Goal: Task Accomplishment & Management: Manage account settings

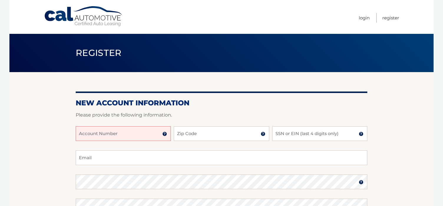
click at [134, 138] on input "Account Number" at bounding box center [123, 133] width 95 height 15
click at [165, 135] on img at bounding box center [164, 134] width 5 height 5
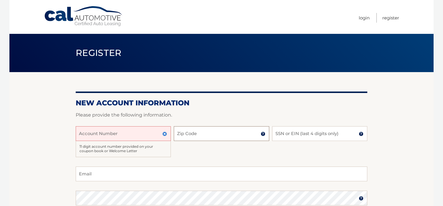
click at [190, 135] on input "Zip Code" at bounding box center [221, 133] width 95 height 15
click at [106, 135] on input "Account Number" at bounding box center [123, 133] width 95 height 15
type input "44455958457"
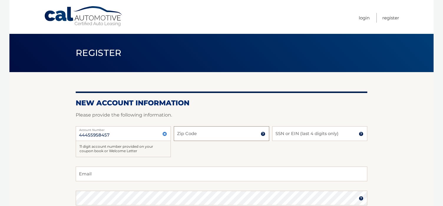
click at [187, 137] on input "Zip Code" at bounding box center [221, 133] width 95 height 15
type input "10306"
click at [294, 135] on input "SSN or EIN (last 4 digits only)" at bounding box center [319, 133] width 95 height 15
type input "2706"
click at [161, 176] on input "Email" at bounding box center [222, 174] width 292 height 15
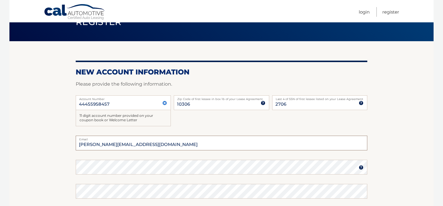
scroll to position [33, 0]
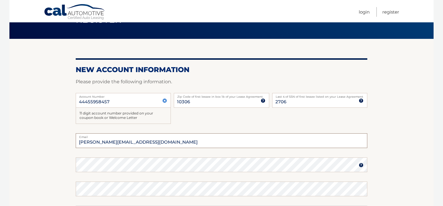
type input "frank.vidal31@gmail.com"
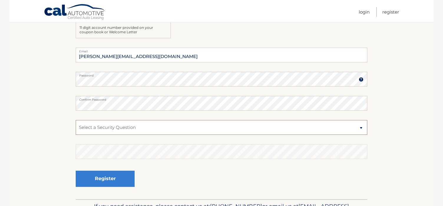
scroll to position [121, 0]
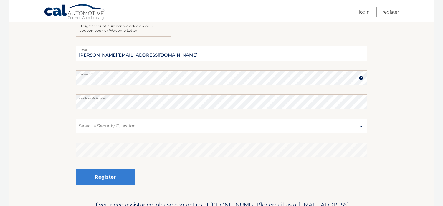
click at [125, 128] on select "Select a Security Question What was the name of your elementary school? What is…" at bounding box center [222, 126] width 292 height 15
select select "2"
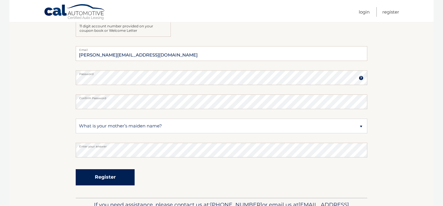
click at [122, 175] on button "Register" at bounding box center [105, 177] width 59 height 16
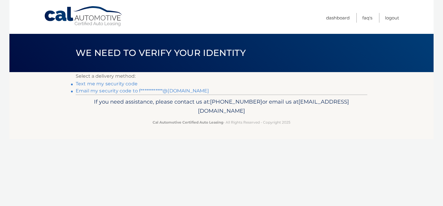
click at [129, 84] on link "Text me my security code" at bounding box center [107, 84] width 62 height 6
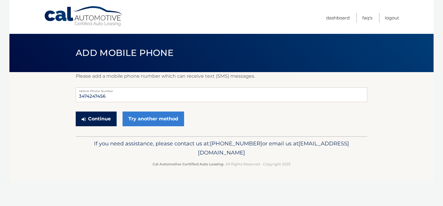
click at [98, 121] on button "Continue" at bounding box center [96, 119] width 41 height 15
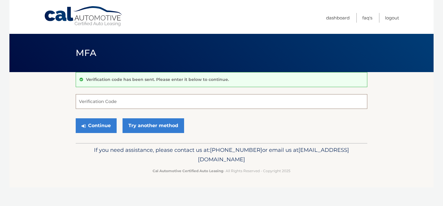
click at [155, 103] on input "Verification Code" at bounding box center [222, 101] width 292 height 15
type input "863851"
click at [91, 128] on button "Continue" at bounding box center [96, 125] width 41 height 15
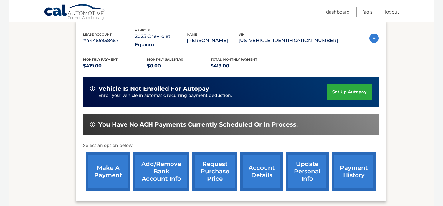
scroll to position [102, 0]
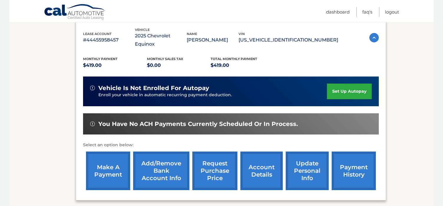
click at [350, 84] on link "set up autopay" at bounding box center [349, 92] width 45 height 16
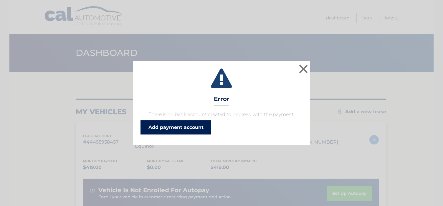
click at [188, 129] on link "Add payment account" at bounding box center [176, 128] width 71 height 14
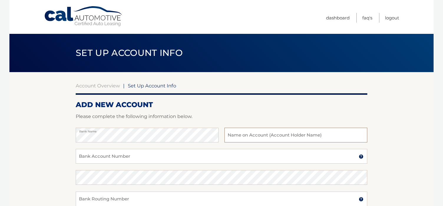
click at [285, 139] on input "text" at bounding box center [296, 135] width 143 height 15
type input "[PERSON_NAME]"
click at [241, 158] on input "Bank Account Number" at bounding box center [222, 156] width 292 height 15
type input "00579964081"
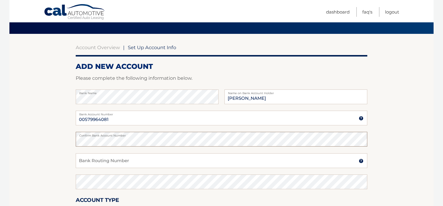
scroll to position [43, 0]
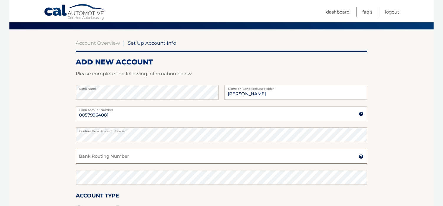
click at [140, 161] on input "Bank Routing Number" at bounding box center [222, 156] width 292 height 15
type input "226071004"
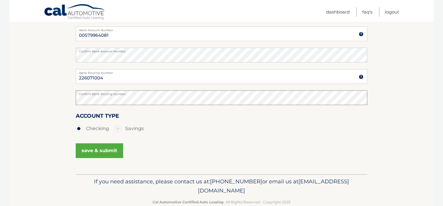
scroll to position [125, 0]
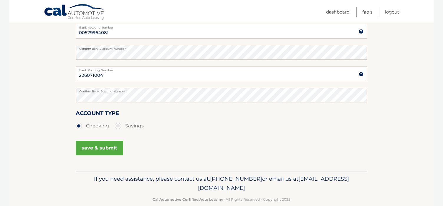
click at [103, 148] on button "save & submit" at bounding box center [99, 148] width 47 height 15
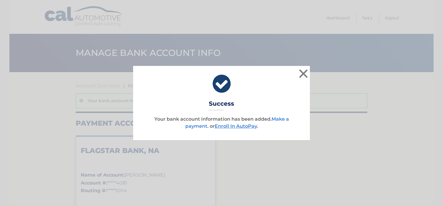
click at [281, 119] on link "Make a payment" at bounding box center [237, 122] width 104 height 13
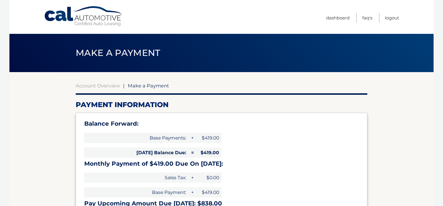
select select "NjA5NmQwMjMtMzQzYS00MzFiLWE1NDQtOTBlMWMwOThmYTlh"
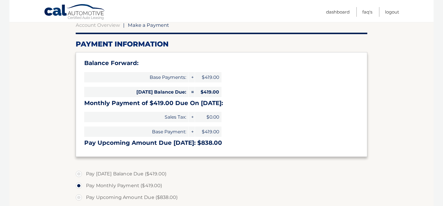
scroll to position [63, 0]
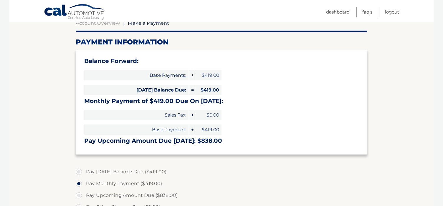
click at [78, 172] on label "Pay Today's Balance Due ($419.00)" at bounding box center [222, 172] width 292 height 12
click at [78, 172] on input "Pay Today's Balance Due ($419.00)" at bounding box center [81, 170] width 6 height 9
radio input "true"
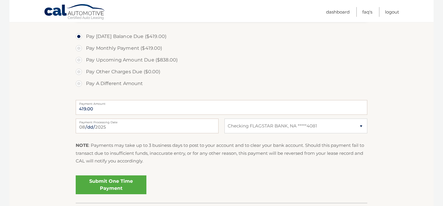
scroll to position [202, 0]
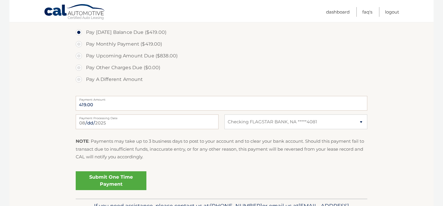
click at [113, 180] on link "Submit One Time Payment" at bounding box center [111, 181] width 71 height 19
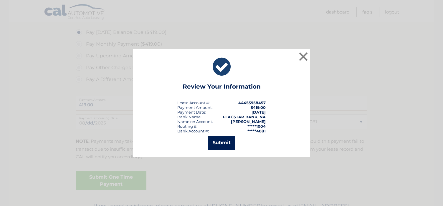
click at [217, 144] on button "Submit" at bounding box center [221, 143] width 27 height 14
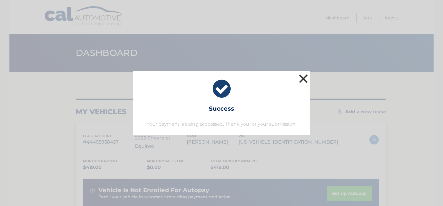
click at [304, 80] on button "×" at bounding box center [304, 79] width 12 height 12
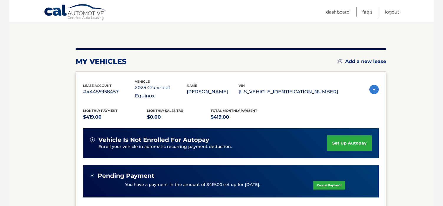
scroll to position [50, 0]
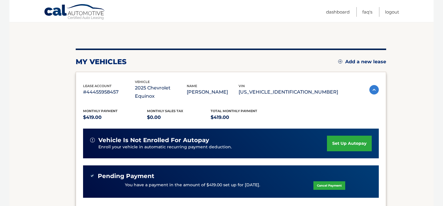
click at [340, 138] on link "set up autopay" at bounding box center [349, 144] width 45 height 16
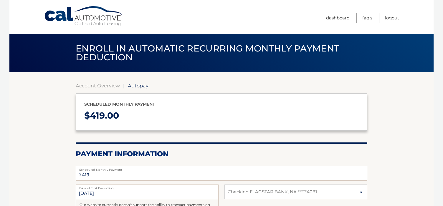
select select "NjA5NmQwMjMtMzQzYS00MzFiLWE1NDQtOTBlMWMwOThmYTlh"
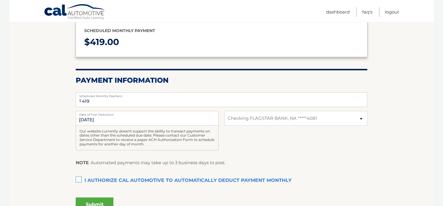
scroll to position [78, 0]
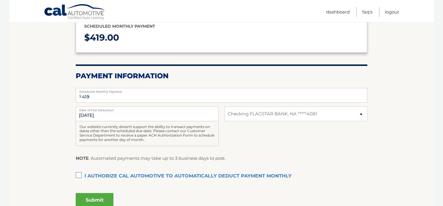
click at [79, 175] on label "I authorize cal automotive to automatically deduct payment monthly This checkbo…" at bounding box center [222, 177] width 292 height 12
click at [0, 0] on input "I authorize cal automotive to automatically deduct payment monthly This checkbo…" at bounding box center [0, 0] width 0 height 0
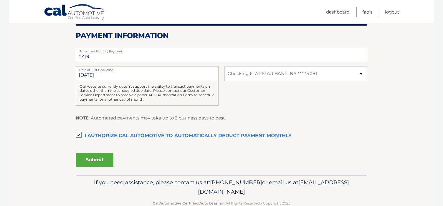
scroll to position [119, 0]
click at [102, 162] on button "Submit" at bounding box center [95, 160] width 38 height 14
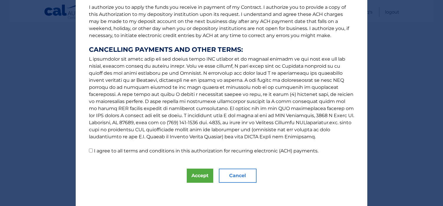
scroll to position [79, 0]
click at [90, 151] on input "I agree to all terms and conditions in this authorization for recurring electro…" at bounding box center [91, 151] width 4 height 4
checkbox input "true"
click at [197, 175] on button "Accept" at bounding box center [200, 176] width 27 height 14
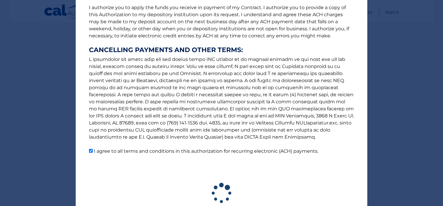
scroll to position [116, 0]
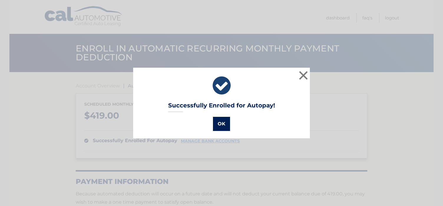
click at [225, 126] on button "OK" at bounding box center [221, 124] width 17 height 14
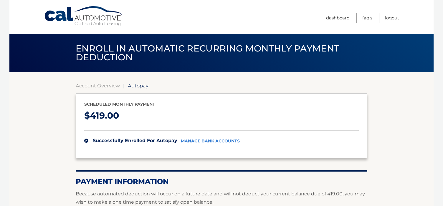
scroll to position [76, 0]
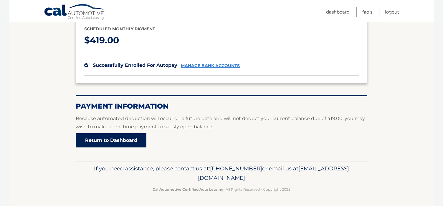
click at [115, 139] on link "Return to Dashboard" at bounding box center [111, 141] width 71 height 14
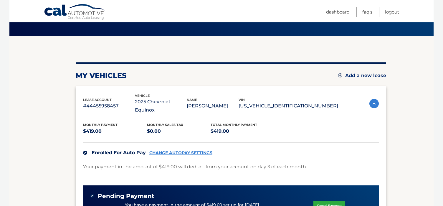
scroll to position [34, 0]
